Goal: Task Accomplishment & Management: Complete application form

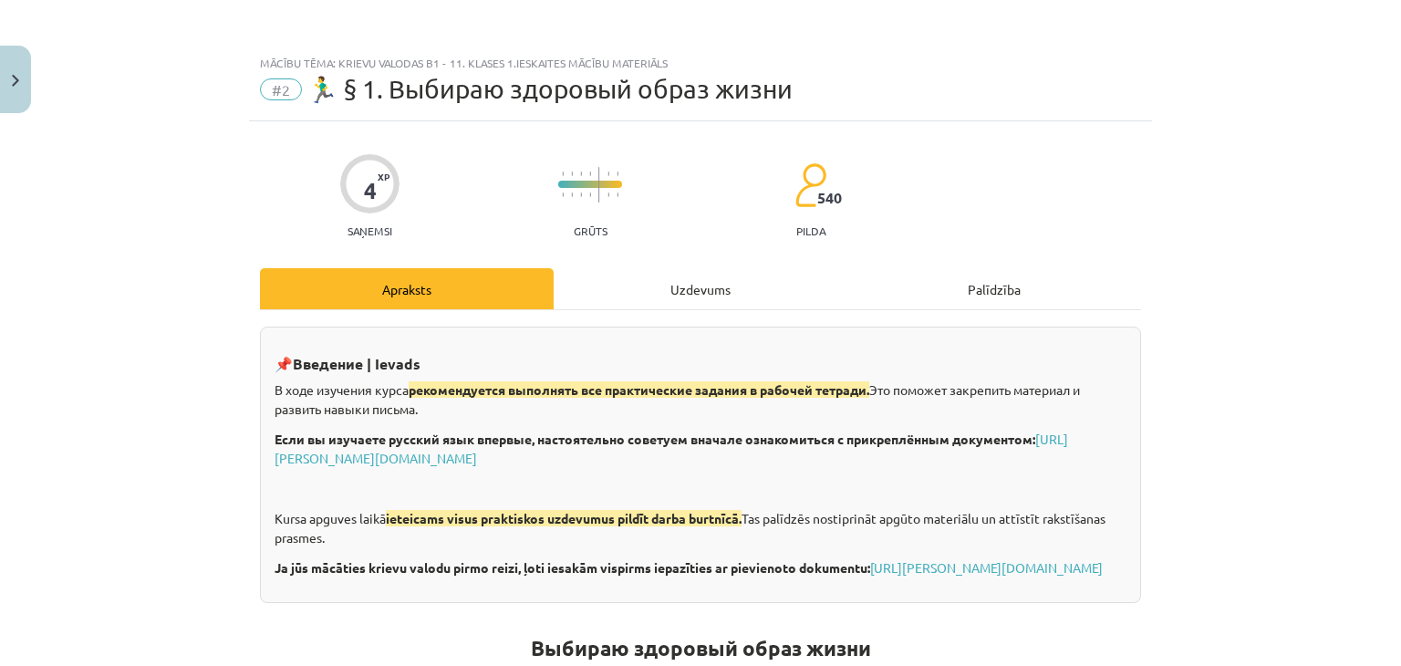
scroll to position [2929, 0]
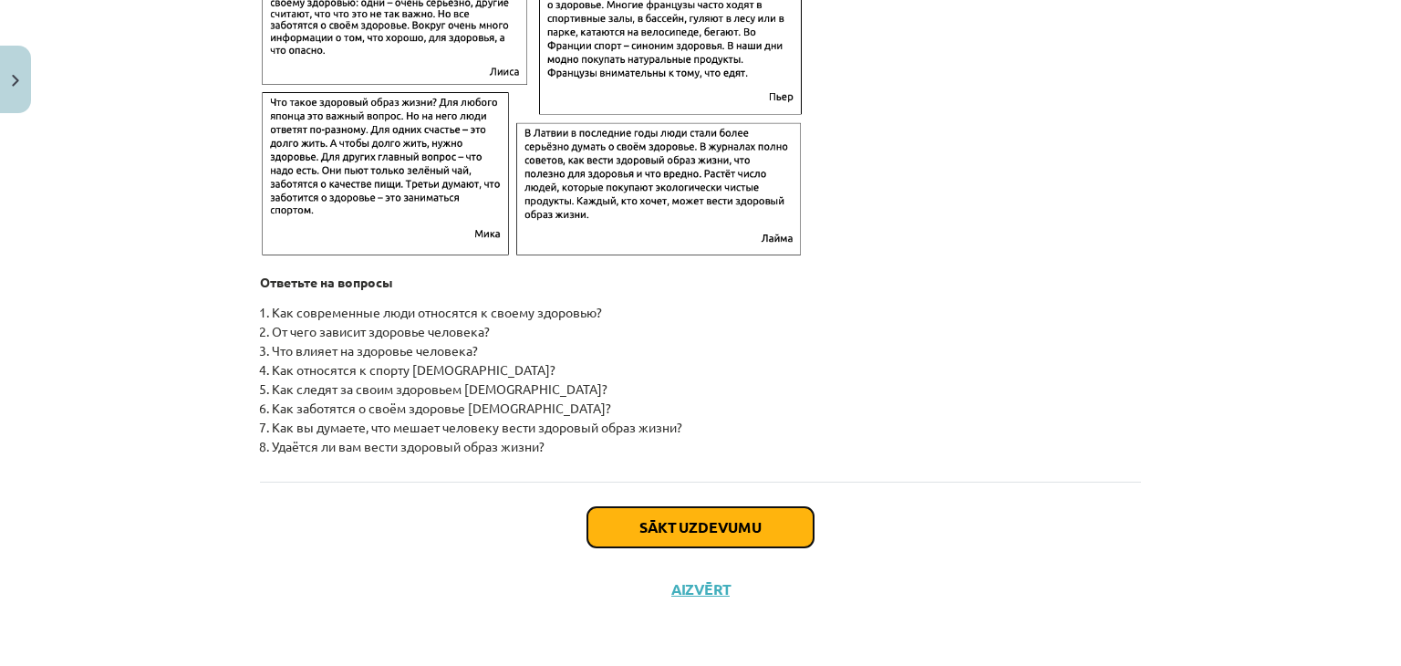
click at [719, 513] on button "Sākt uzdevumu" at bounding box center [700, 527] width 226 height 40
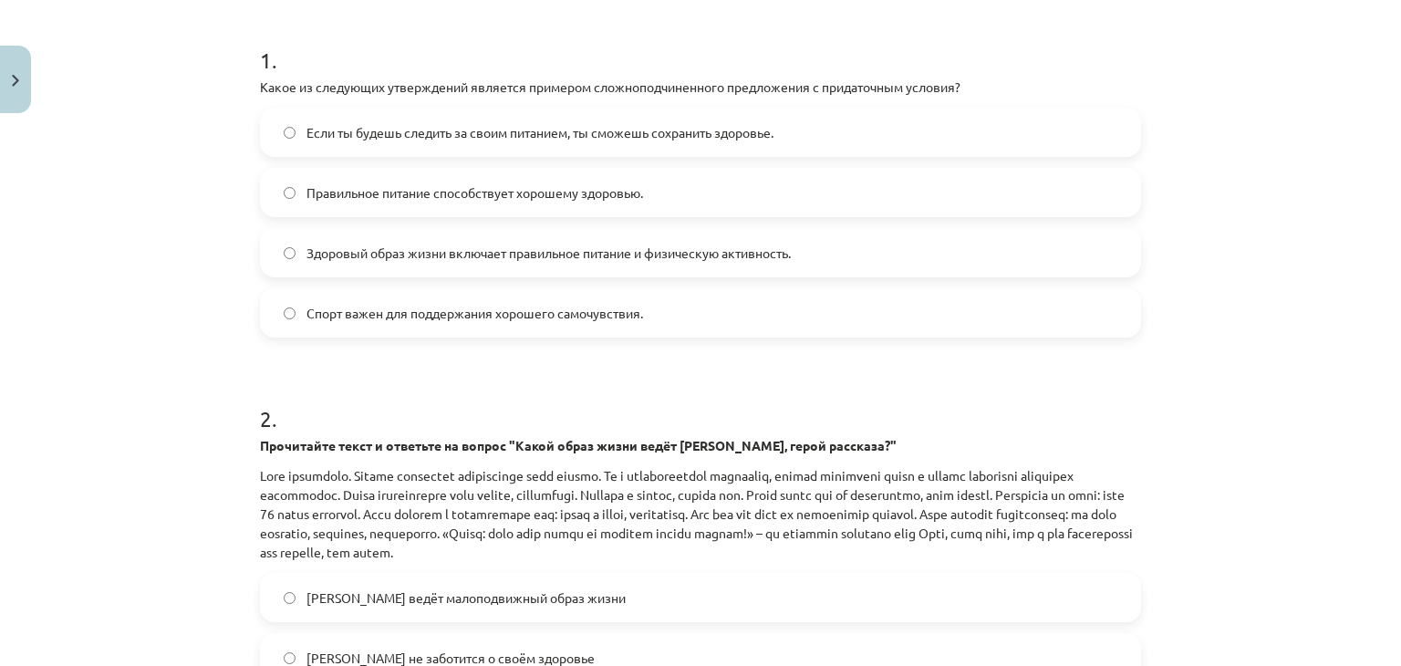
scroll to position [696, 0]
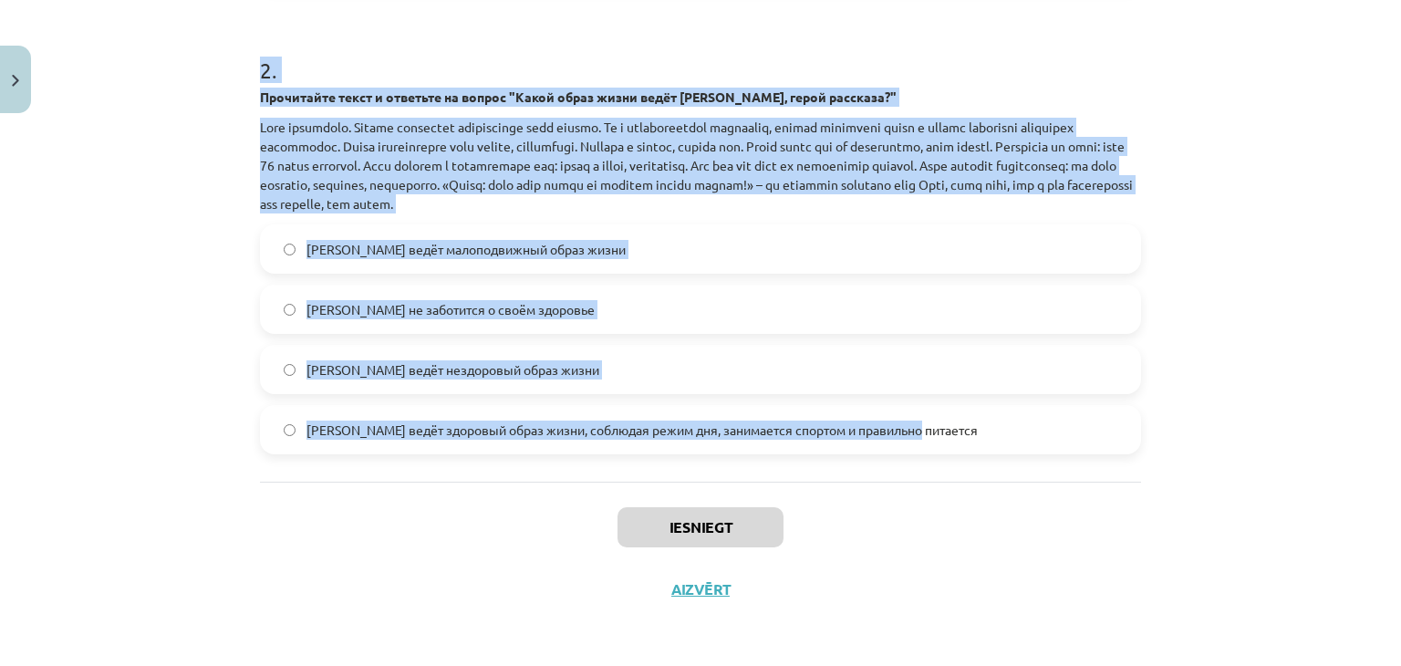
drag, startPoint x: 253, startPoint y: 271, endPoint x: 934, endPoint y: 460, distance: 706.2
click at [934, 460] on div "1 . Какое из следующих утверждений является примером сложноподчиненного предлож…" at bounding box center [700, 47] width 881 height 867
copy form "1 . Какое из следующих утверждений является примером сложноподчиненного предлож…"
click at [1320, 395] on div "Mācību tēma: Krievu valodas b1 - 11. klases 1.ieskaites mācību materiāls #2 🏃‍♂…" at bounding box center [700, 333] width 1401 height 666
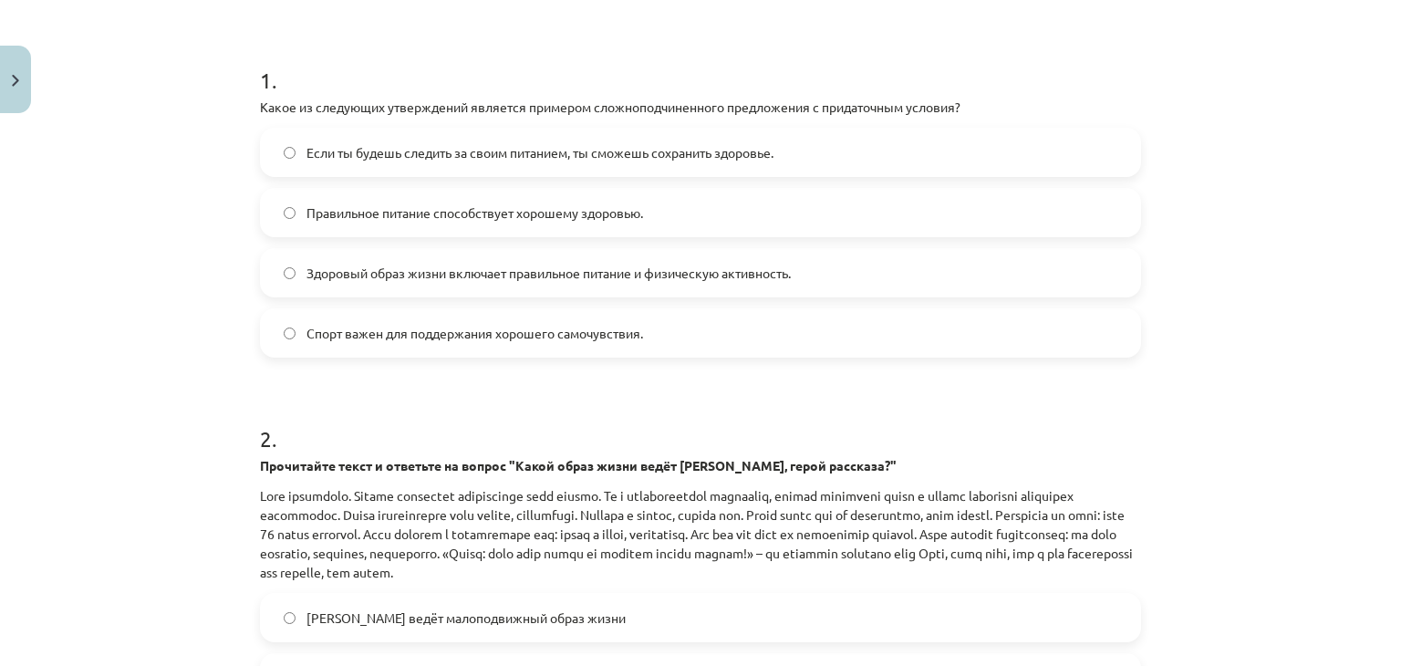
scroll to position [326, 0]
click at [543, 167] on label "Если ты будешь следить за своим питанием, ты сможешь сохранить здоровье." at bounding box center [700, 153] width 877 height 46
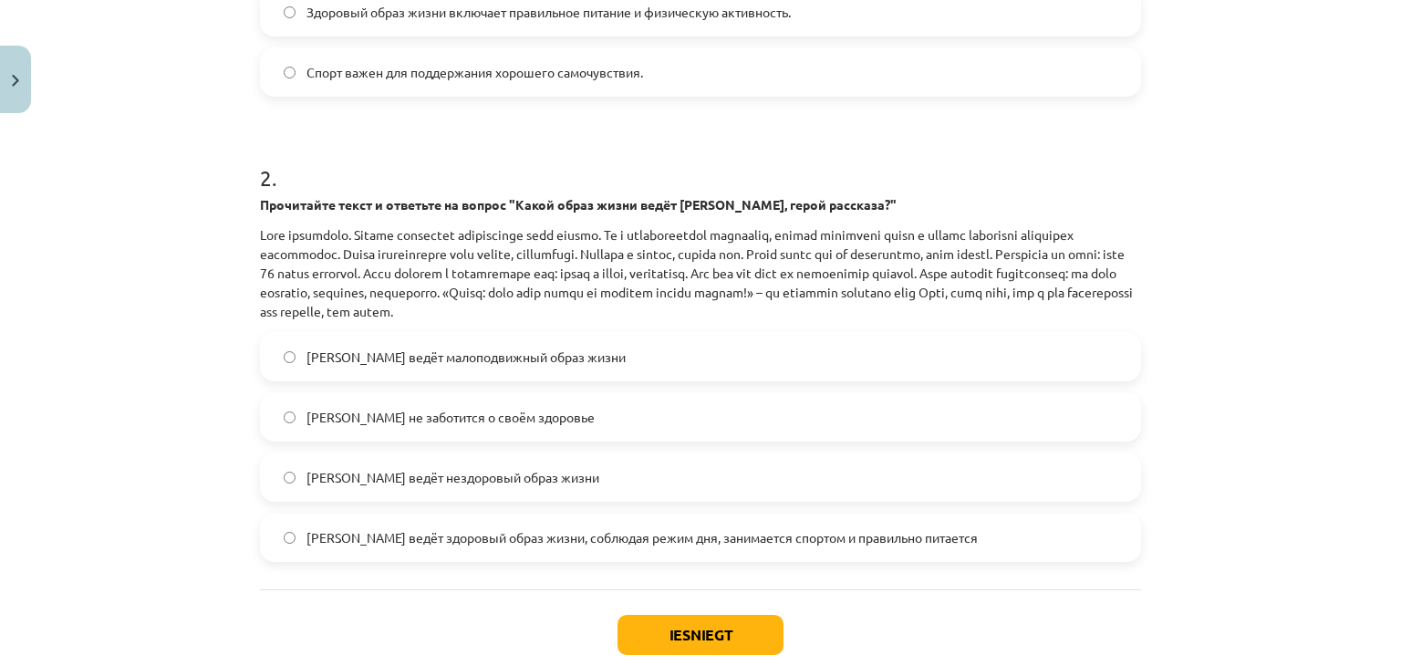
scroll to position [599, 0]
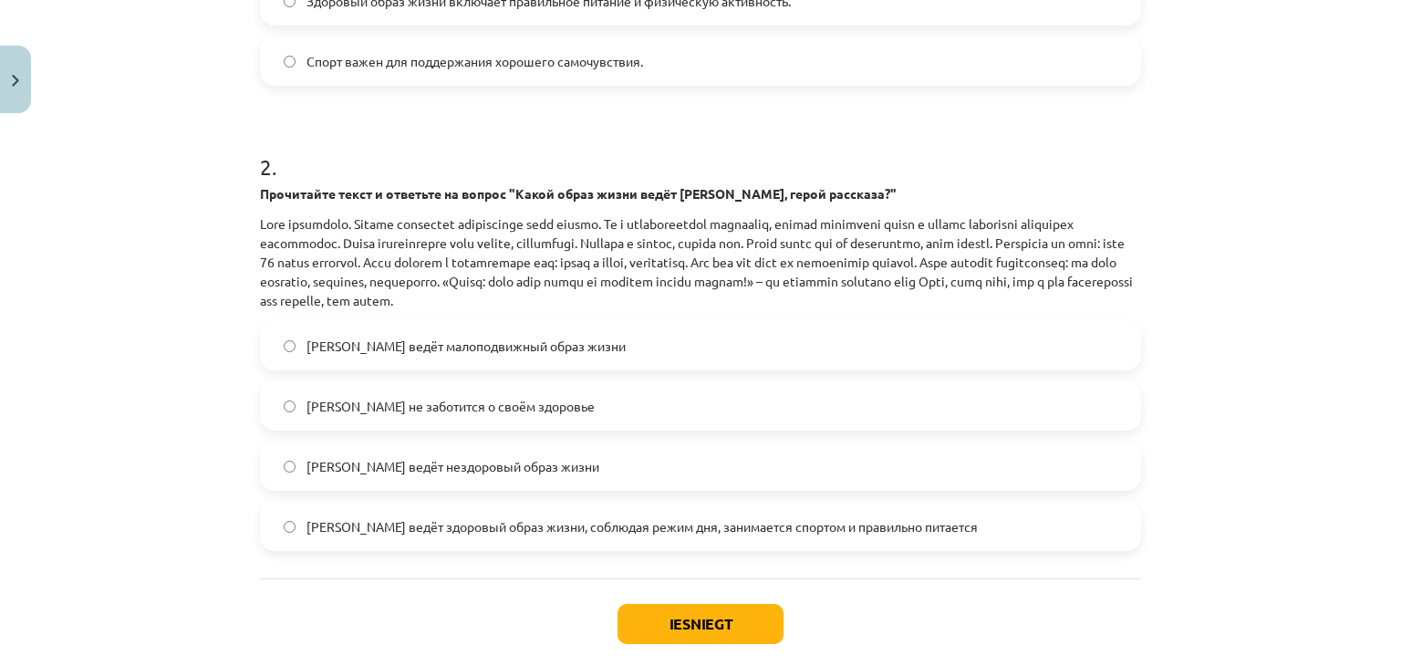
click at [653, 508] on label "Олег ведёт здоровый образ жизни, соблюдая режим дня, занимается спортом и прави…" at bounding box center [700, 526] width 877 height 46
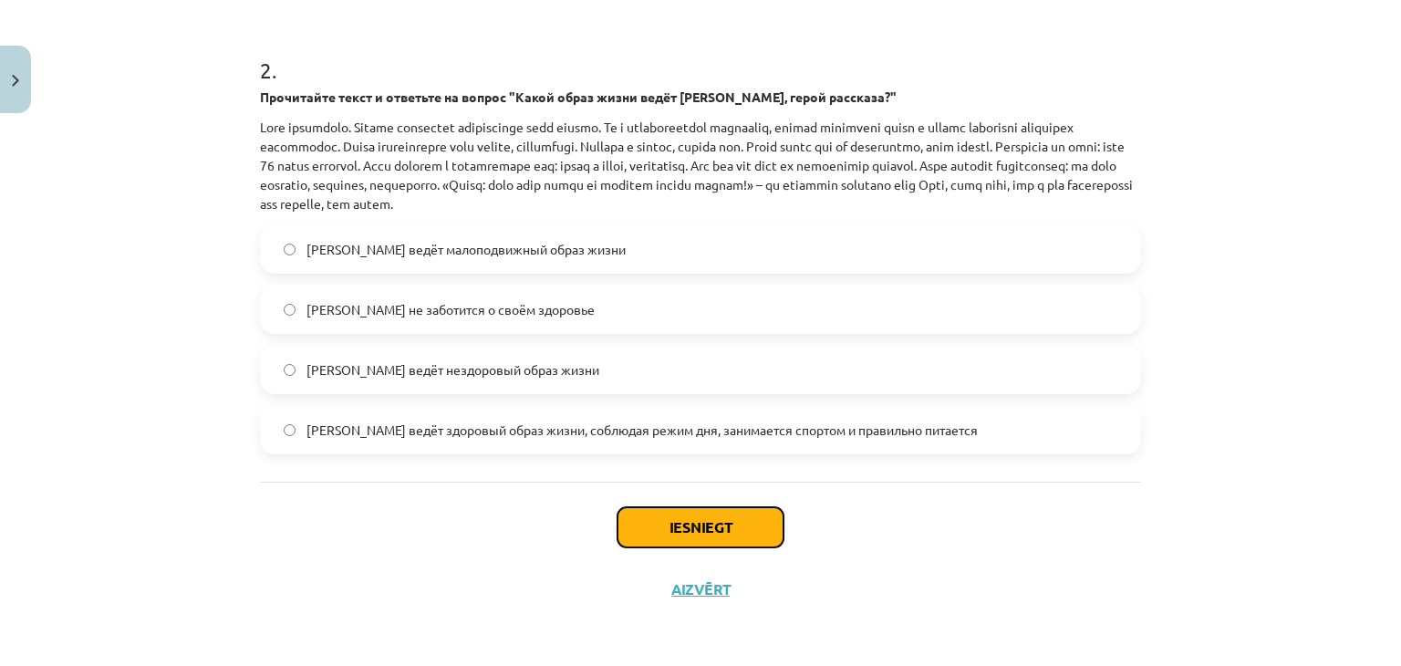
click at [671, 527] on button "Iesniegt" at bounding box center [700, 527] width 166 height 40
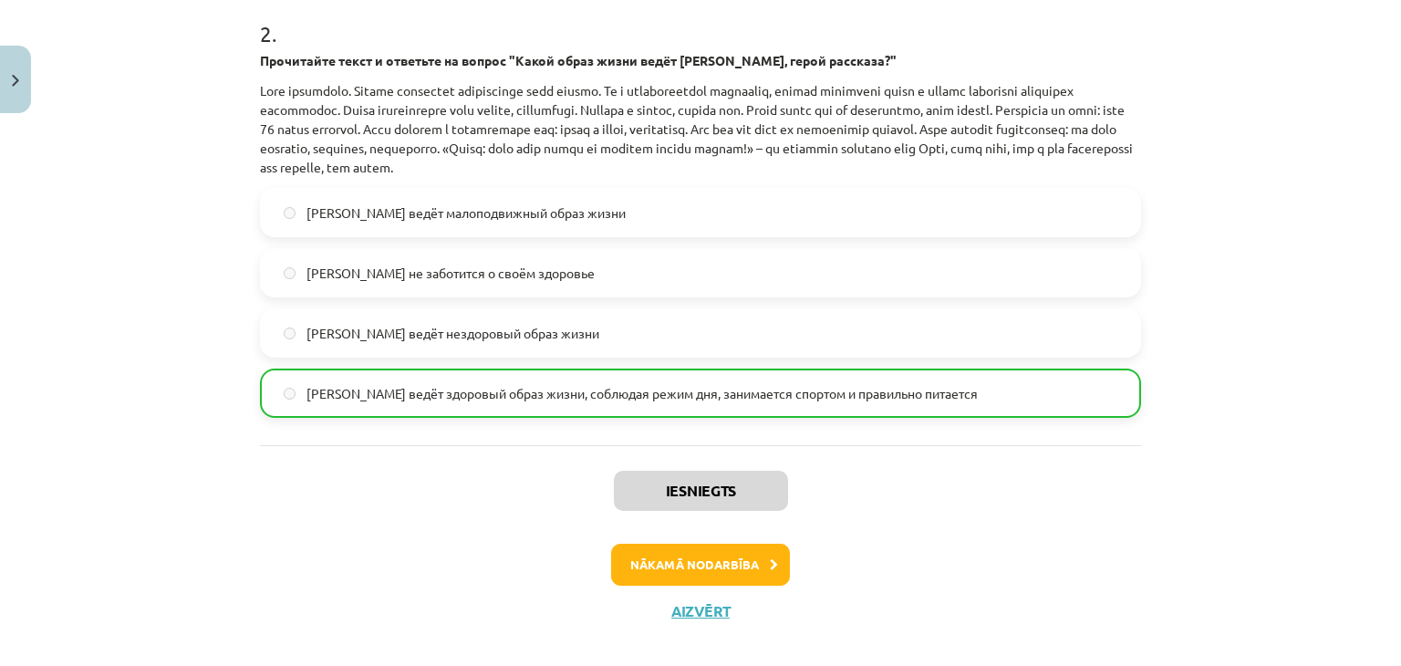
scroll to position [752, 0]
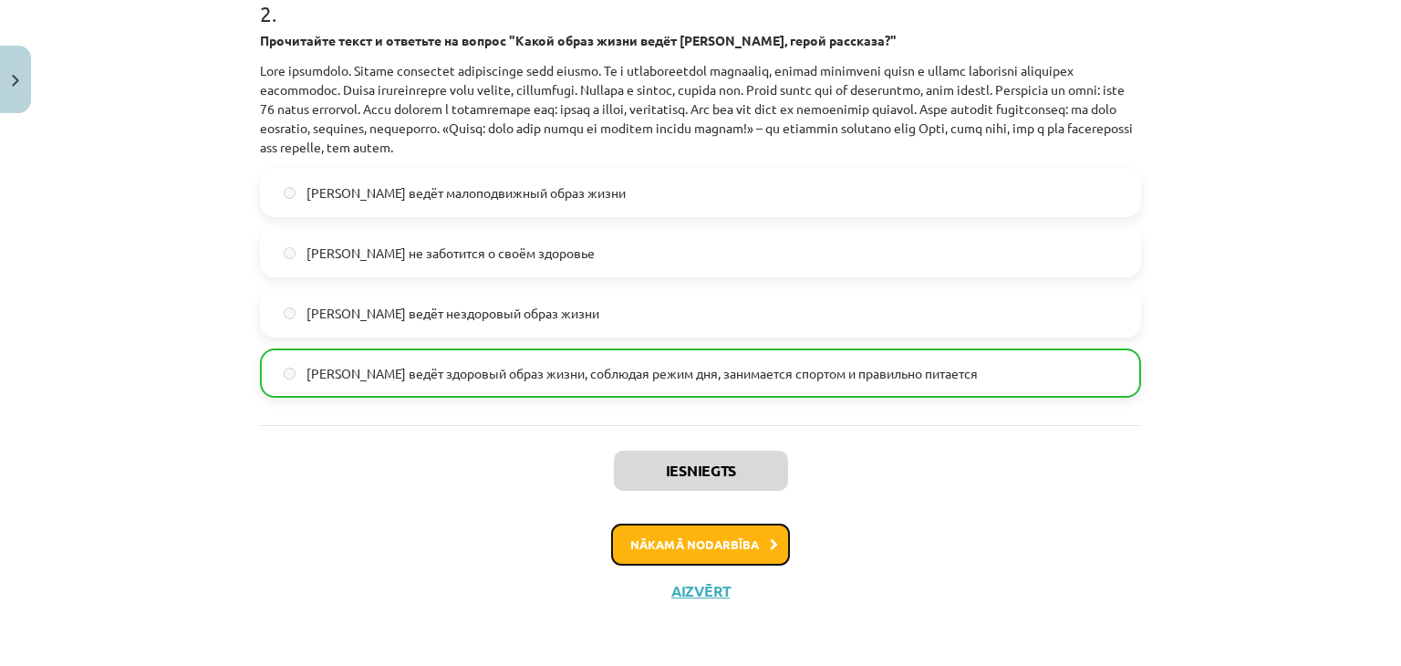
click at [702, 525] on button "Nākamā nodarbība" at bounding box center [700, 544] width 179 height 42
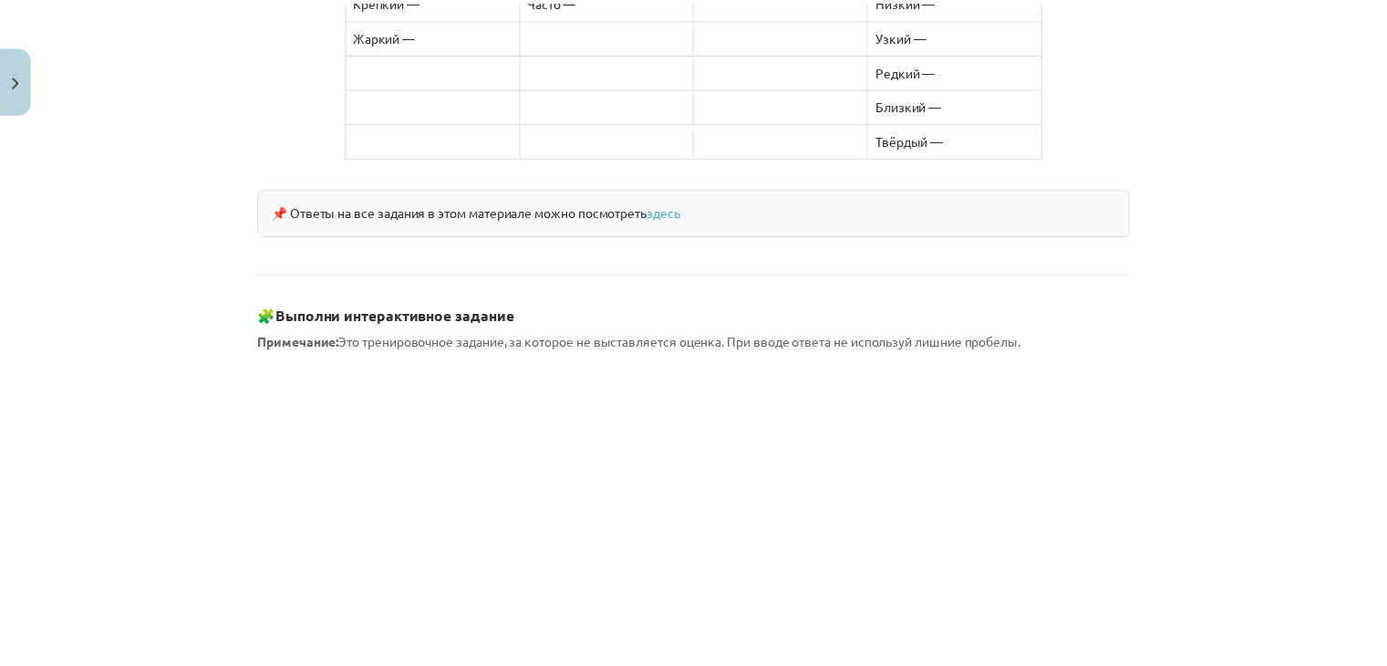
scroll to position [1643, 0]
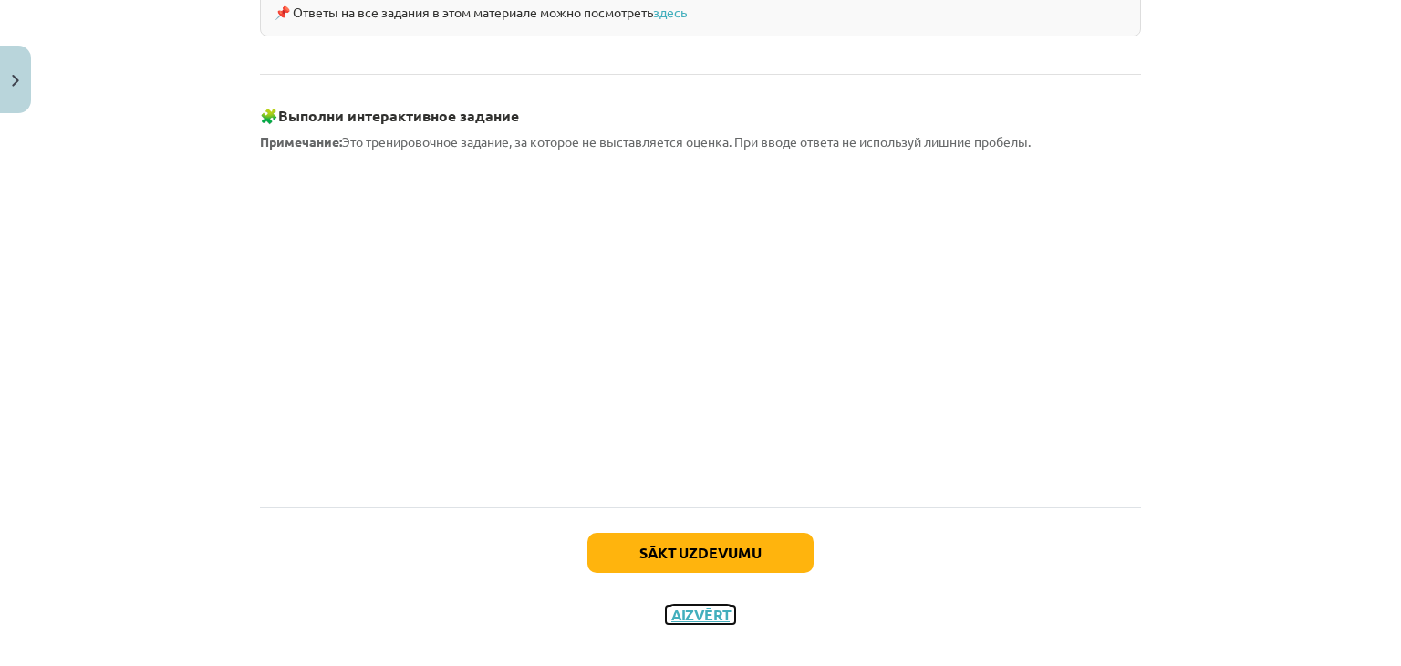
click at [676, 605] on button "Aizvērt" at bounding box center [700, 614] width 69 height 18
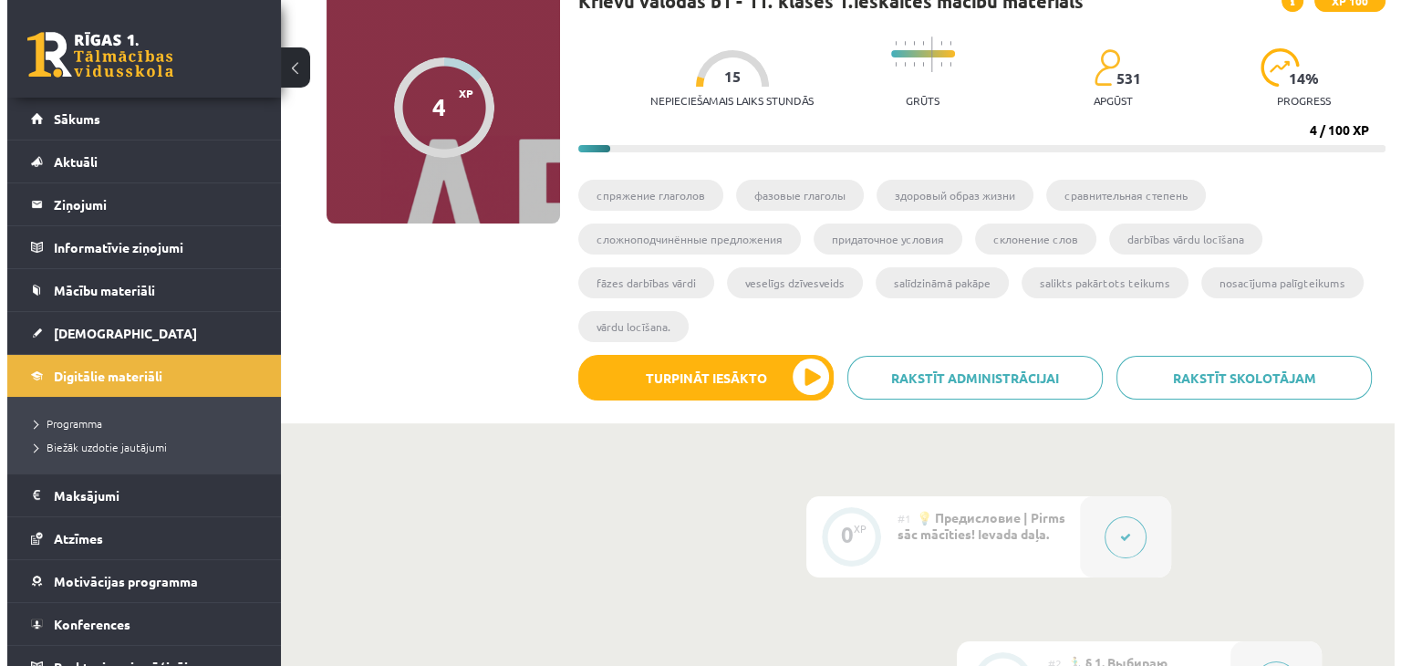
scroll to position [0, 0]
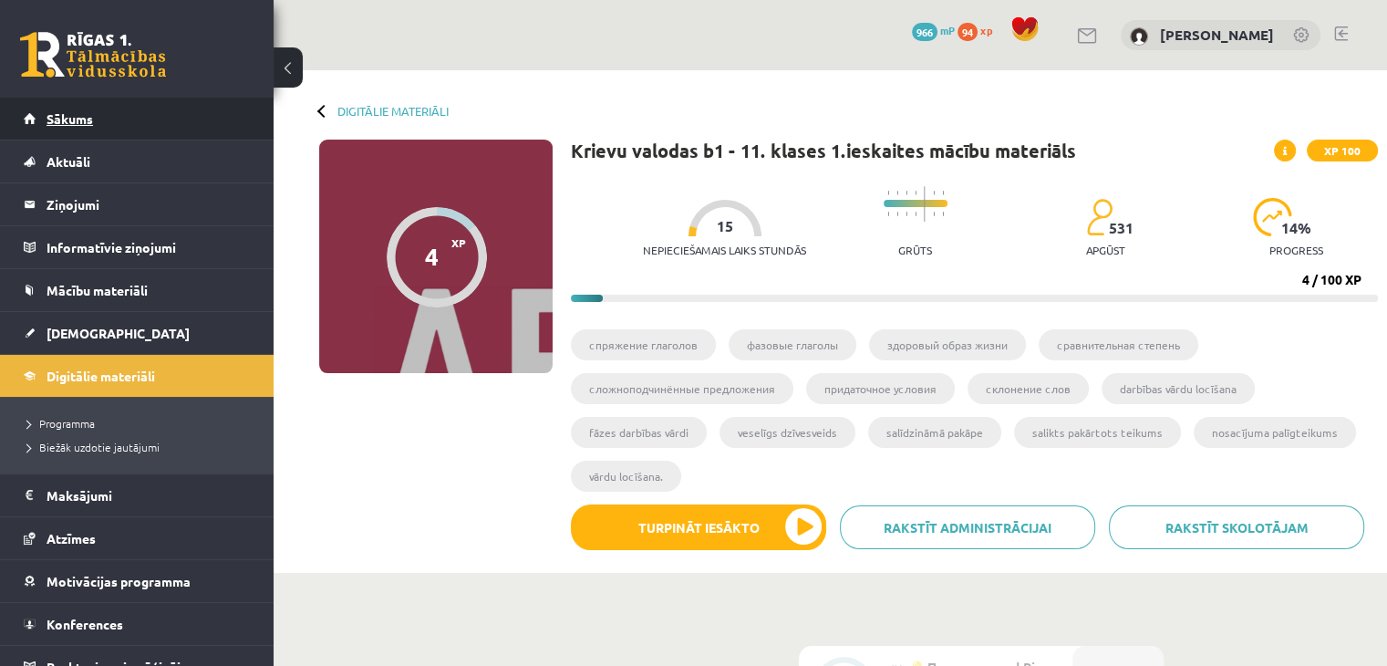
click at [212, 125] on link "Sākums" at bounding box center [137, 119] width 227 height 42
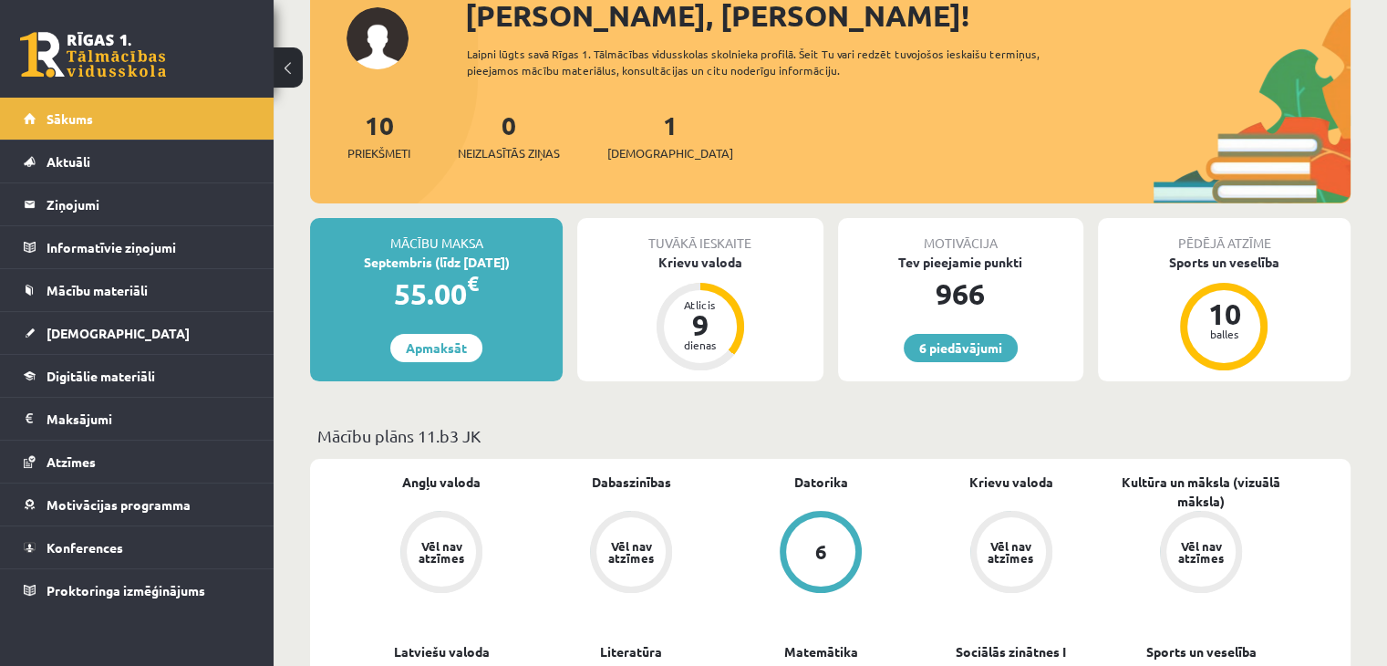
scroll to position [171, 0]
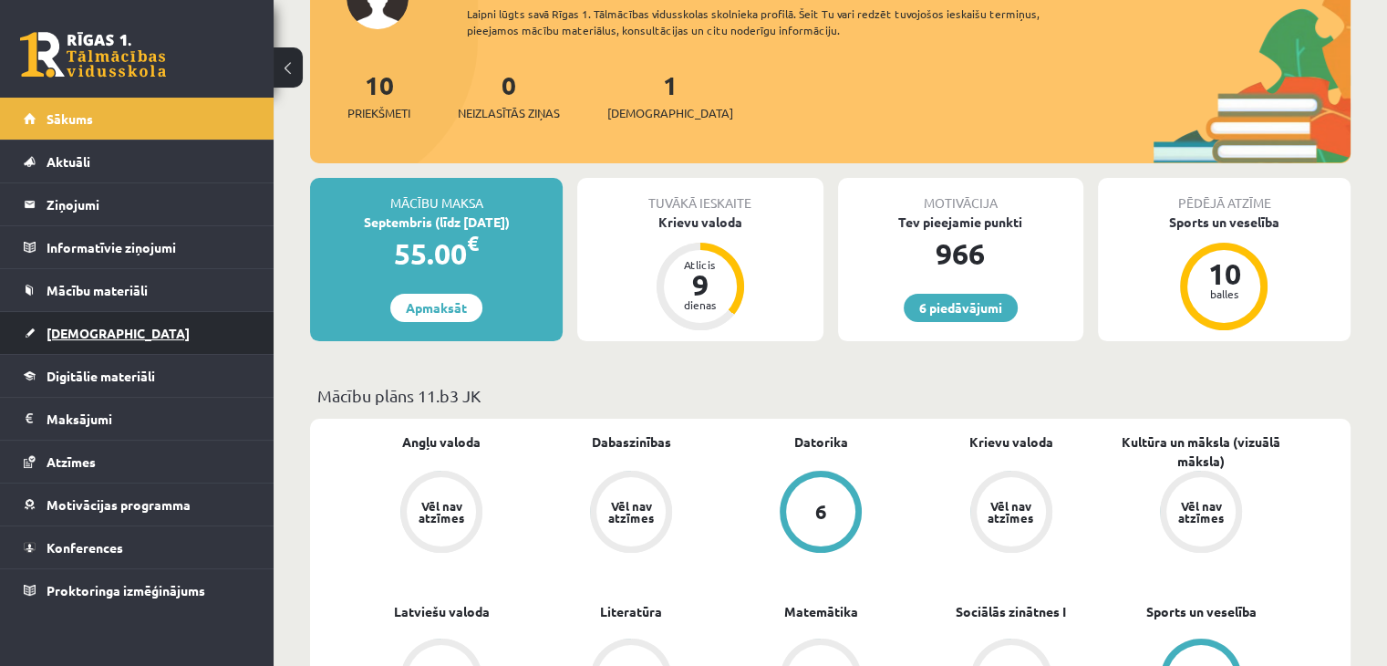
click at [203, 320] on link "[DEMOGRAPHIC_DATA]" at bounding box center [137, 333] width 227 height 42
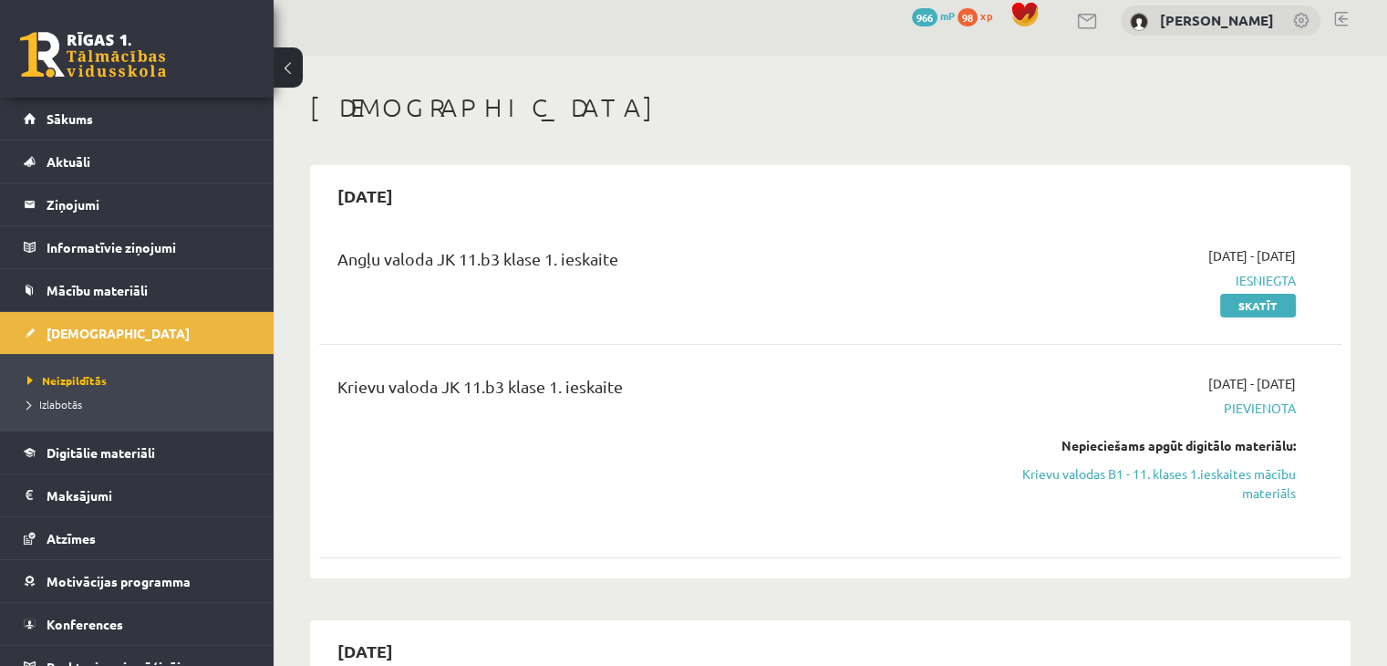
scroll to position [4, 0]
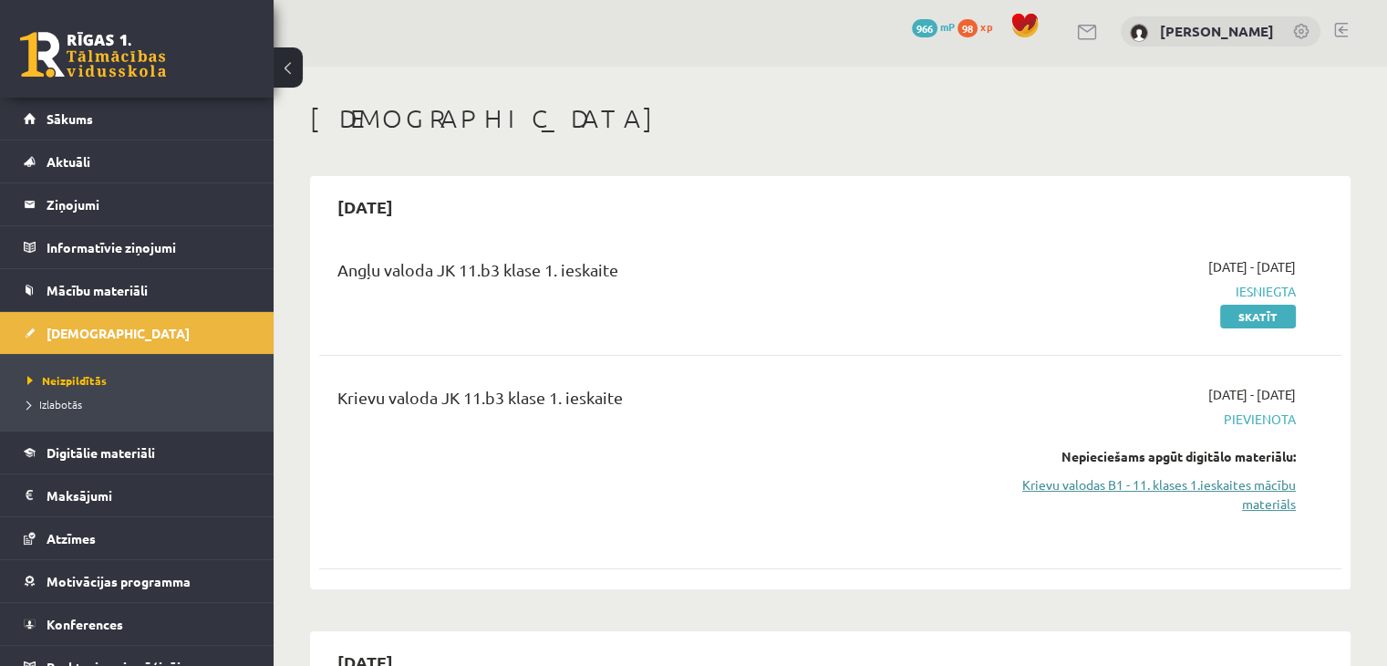
click at [1188, 479] on link "Krievu valodas B1 - 11. klases 1.ieskaites mācību materiāls" at bounding box center [1145, 494] width 301 height 38
click at [1216, 483] on link "Krievu valodas B1 - 11. klases 1.ieskaites mācību materiāls" at bounding box center [1145, 494] width 301 height 38
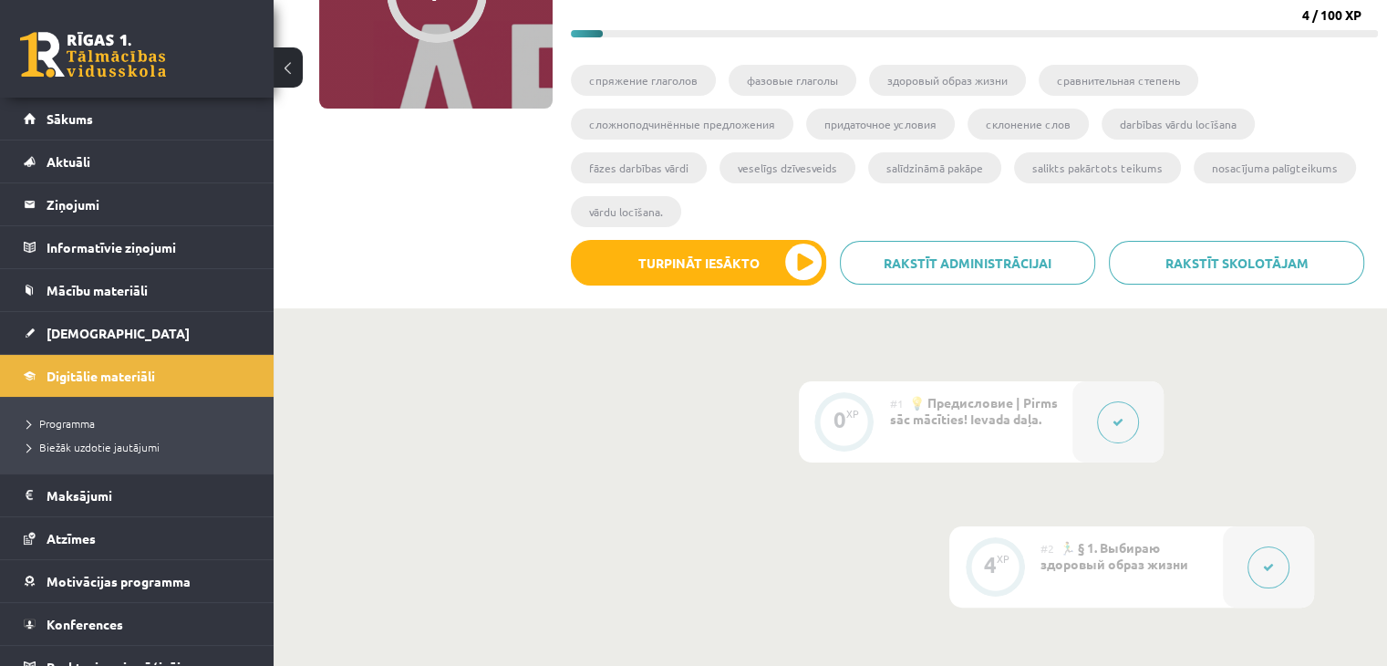
scroll to position [178, 0]
